Goal: Task Accomplishment & Management: Use online tool/utility

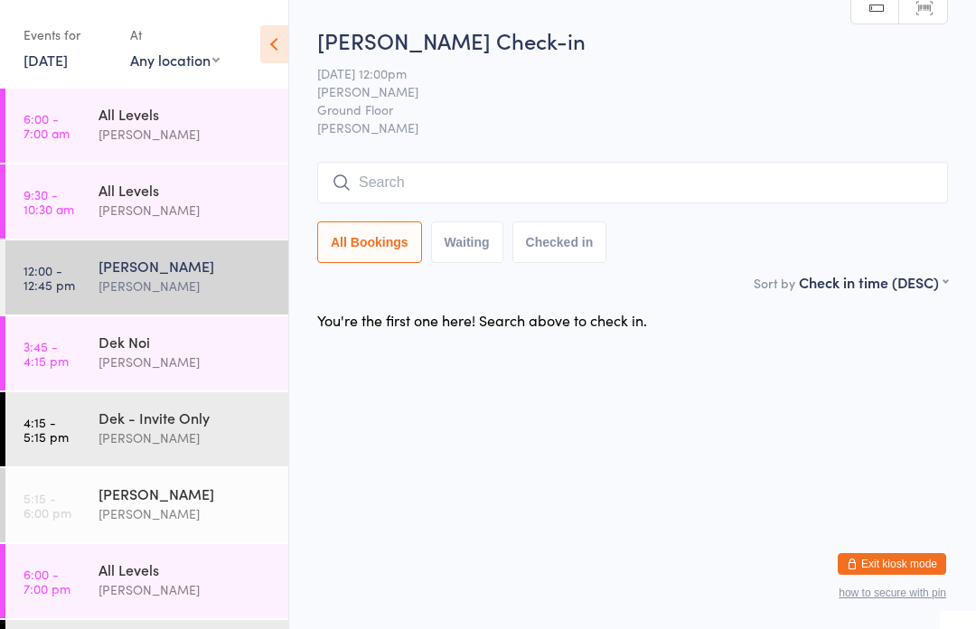
click at [615, 178] on input "search" at bounding box center [632, 183] width 631 height 42
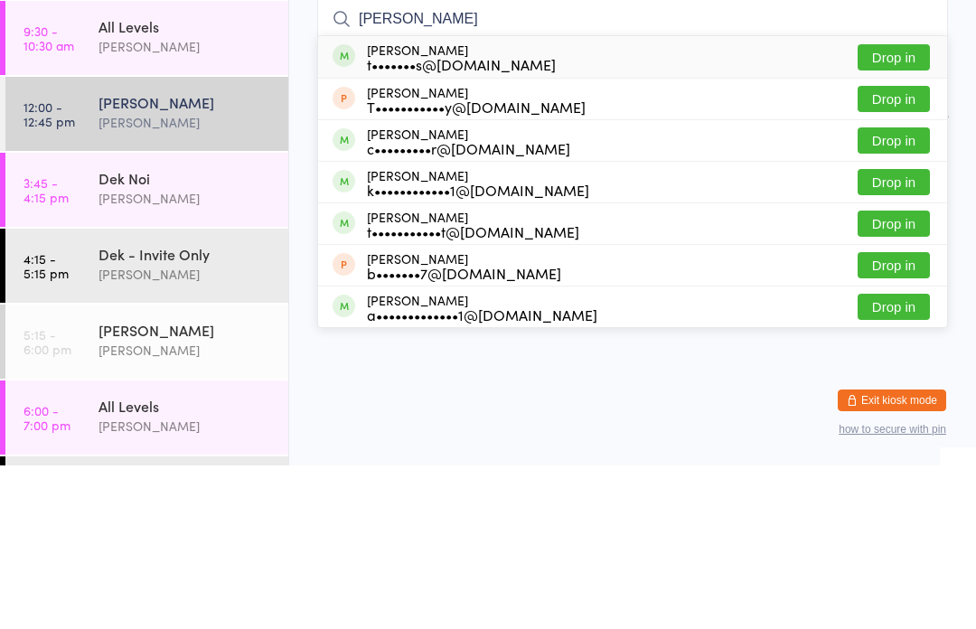
type input "[PERSON_NAME]"
click at [908, 208] on button "Drop in" at bounding box center [894, 221] width 72 height 26
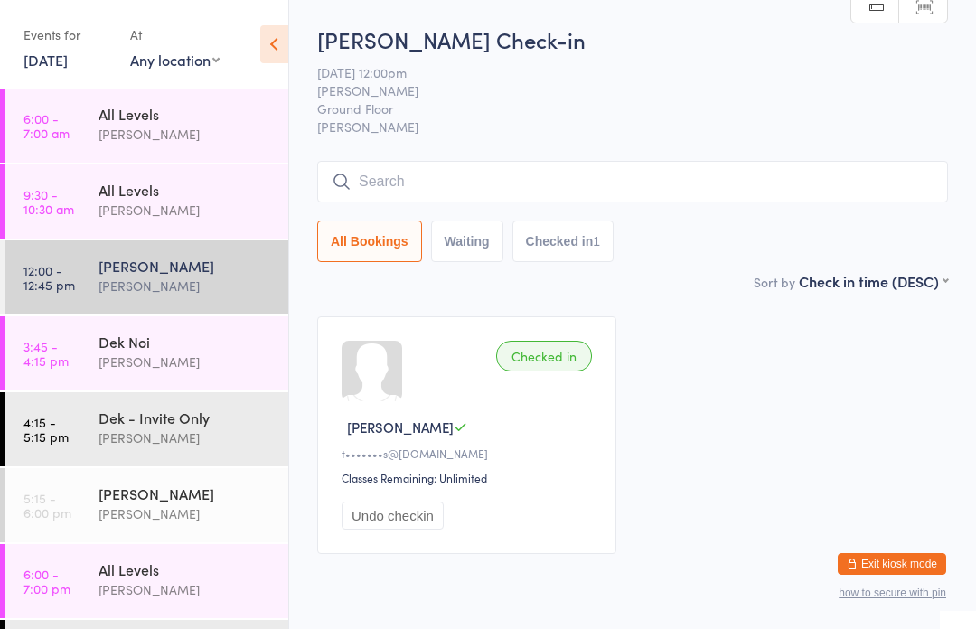
click at [163, 273] on div "[PERSON_NAME]" at bounding box center [185, 266] width 174 height 20
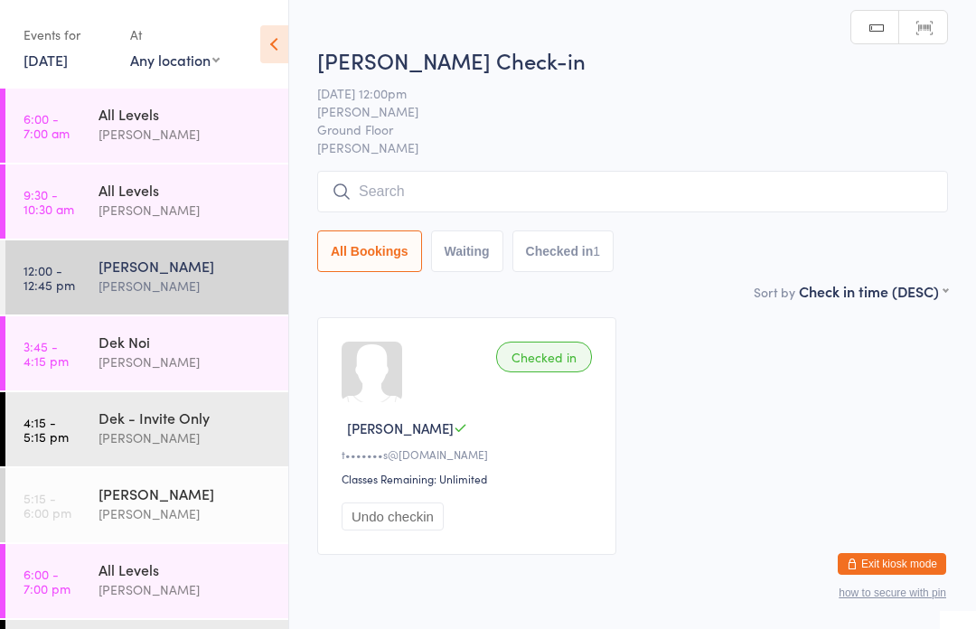
click at [637, 193] on input "search" at bounding box center [632, 192] width 631 height 42
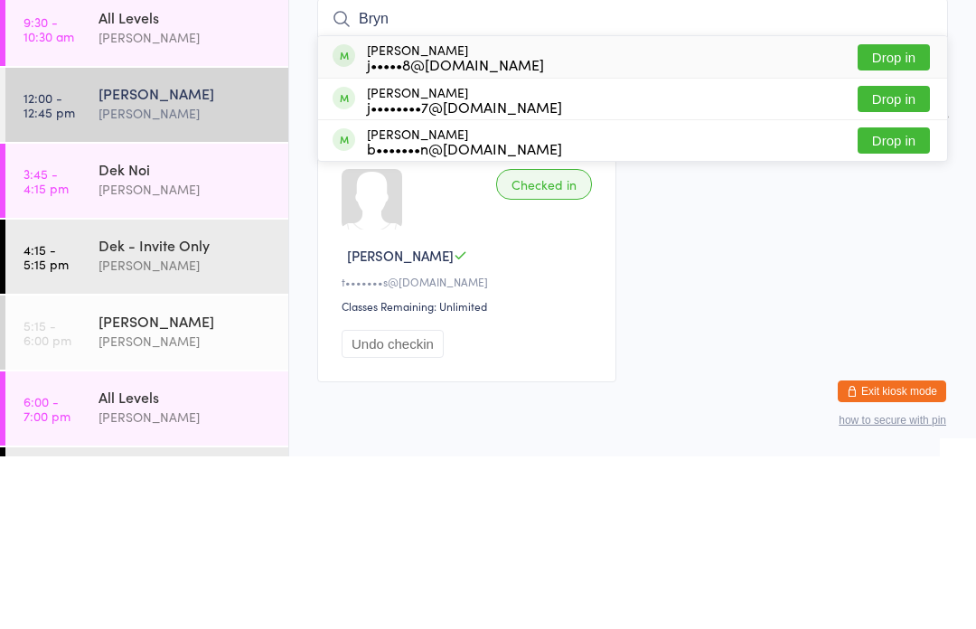
type input "Bryn"
click at [910, 217] on button "Drop in" at bounding box center [894, 230] width 72 height 26
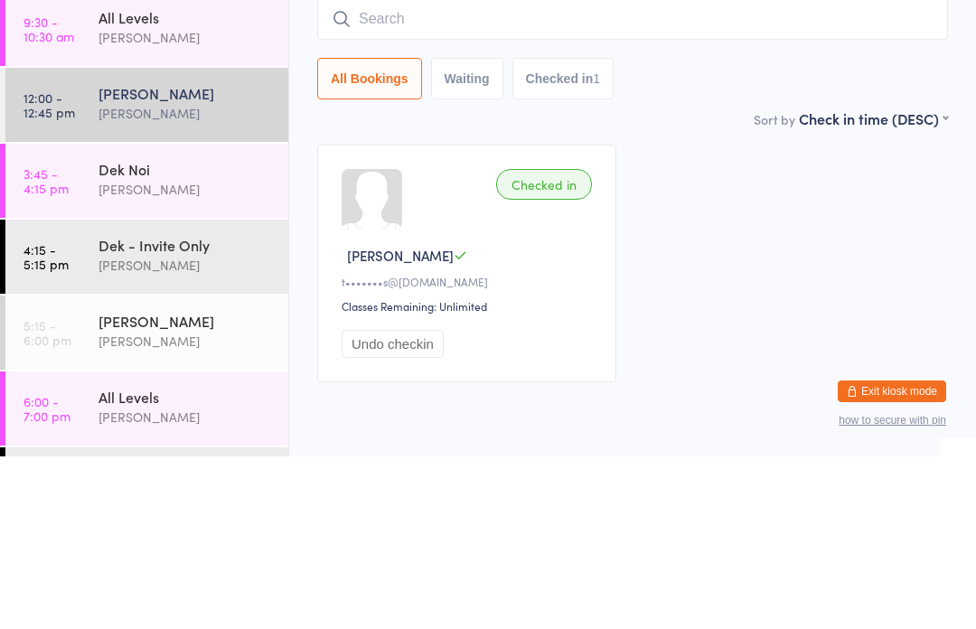
scroll to position [74, 0]
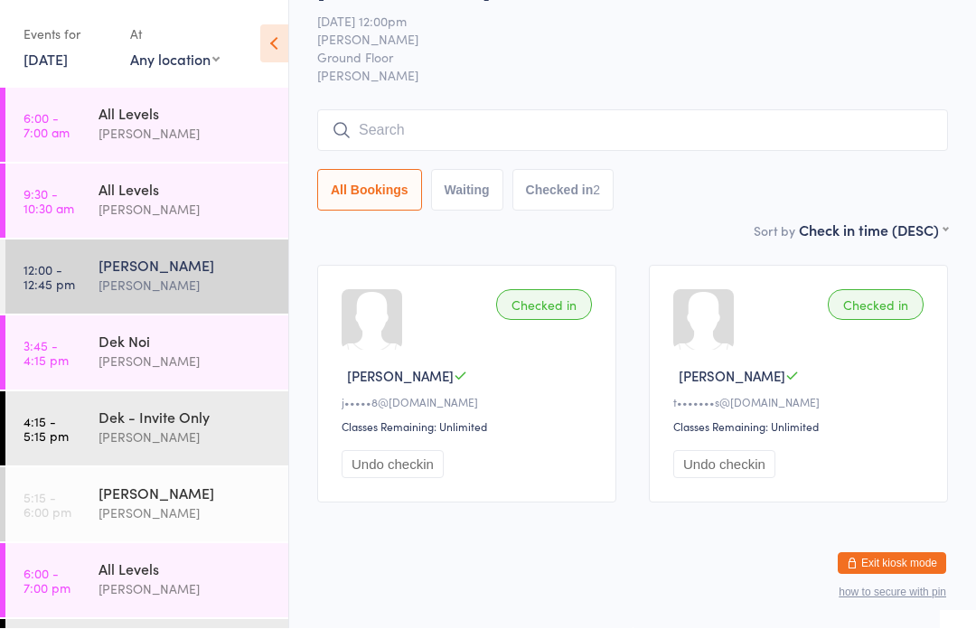
click at [511, 110] on input "search" at bounding box center [632, 131] width 631 height 42
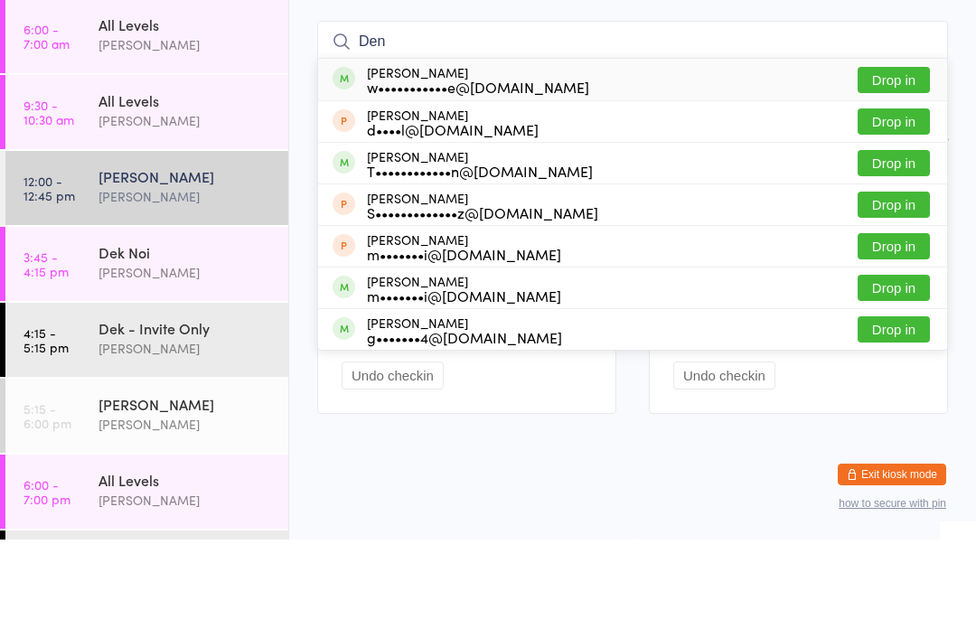
type input "Den"
click at [904, 198] on button "Drop in" at bounding box center [894, 211] width 72 height 26
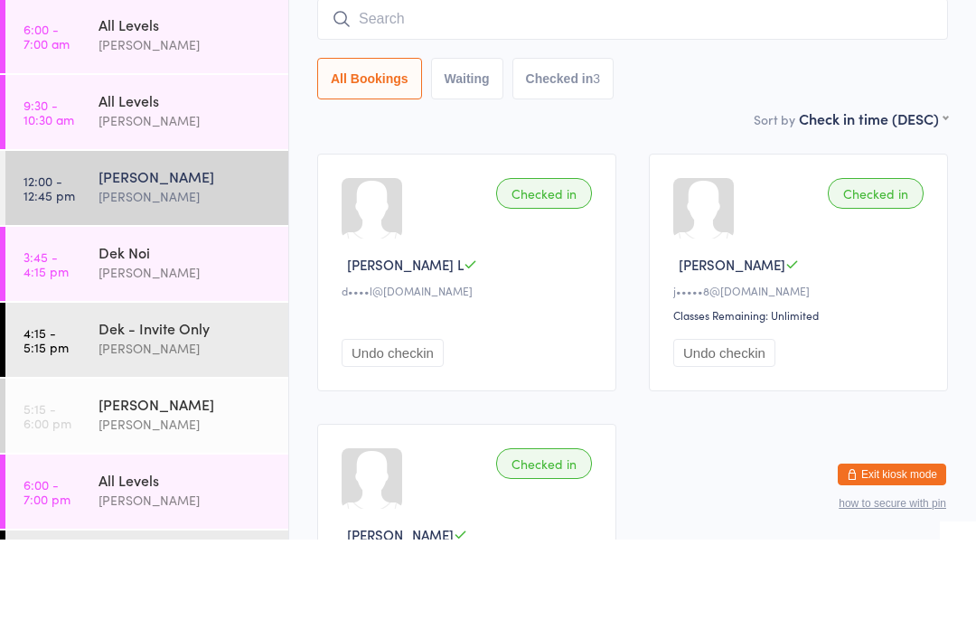
click at [647, 227] on div "Checked in [PERSON_NAME] L d••••l@[DOMAIN_NAME] Undo checkin Checked in Bryn J …" at bounding box center [632, 497] width 663 height 540
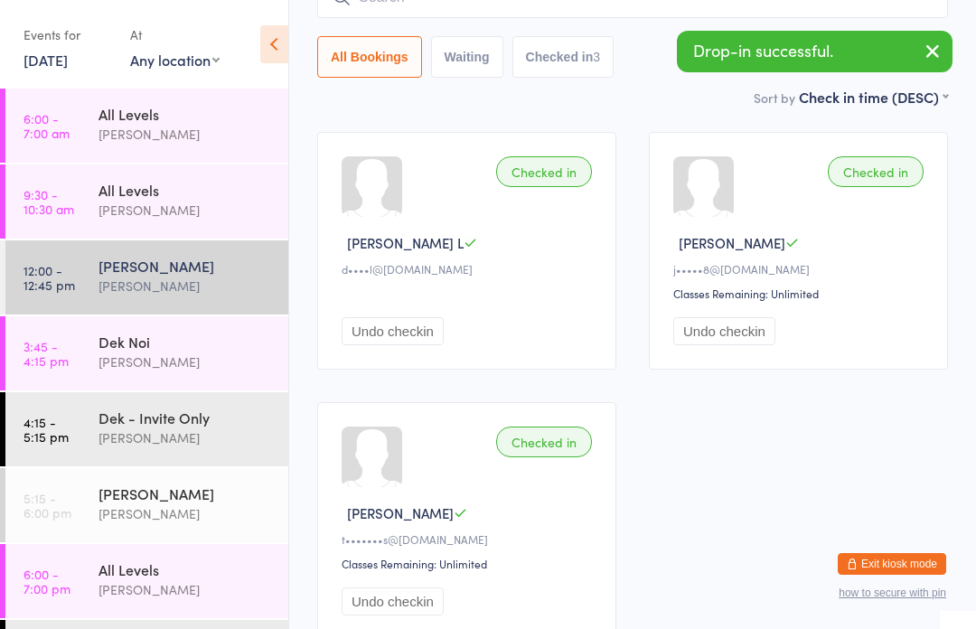
scroll to position [0, 0]
